Goal: Check status: Check status

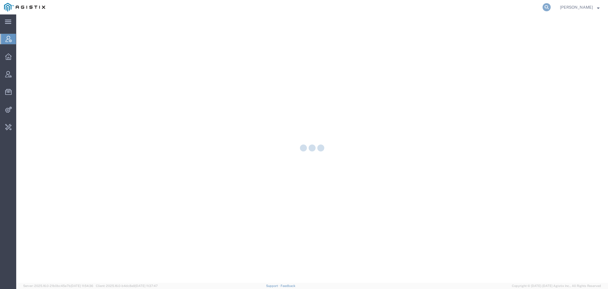
click at [551, 8] on icon at bounding box center [546, 7] width 8 height 8
paste input "56481869"
type input "56481869"
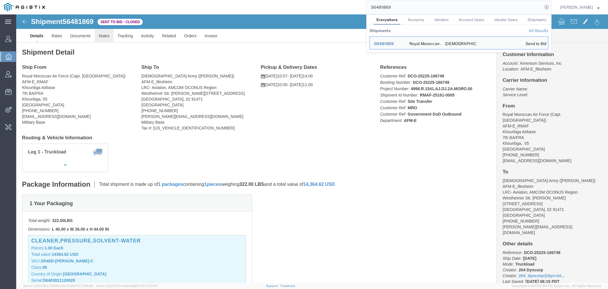
click link "Notes"
